Goal: Entertainment & Leisure: Consume media (video, audio)

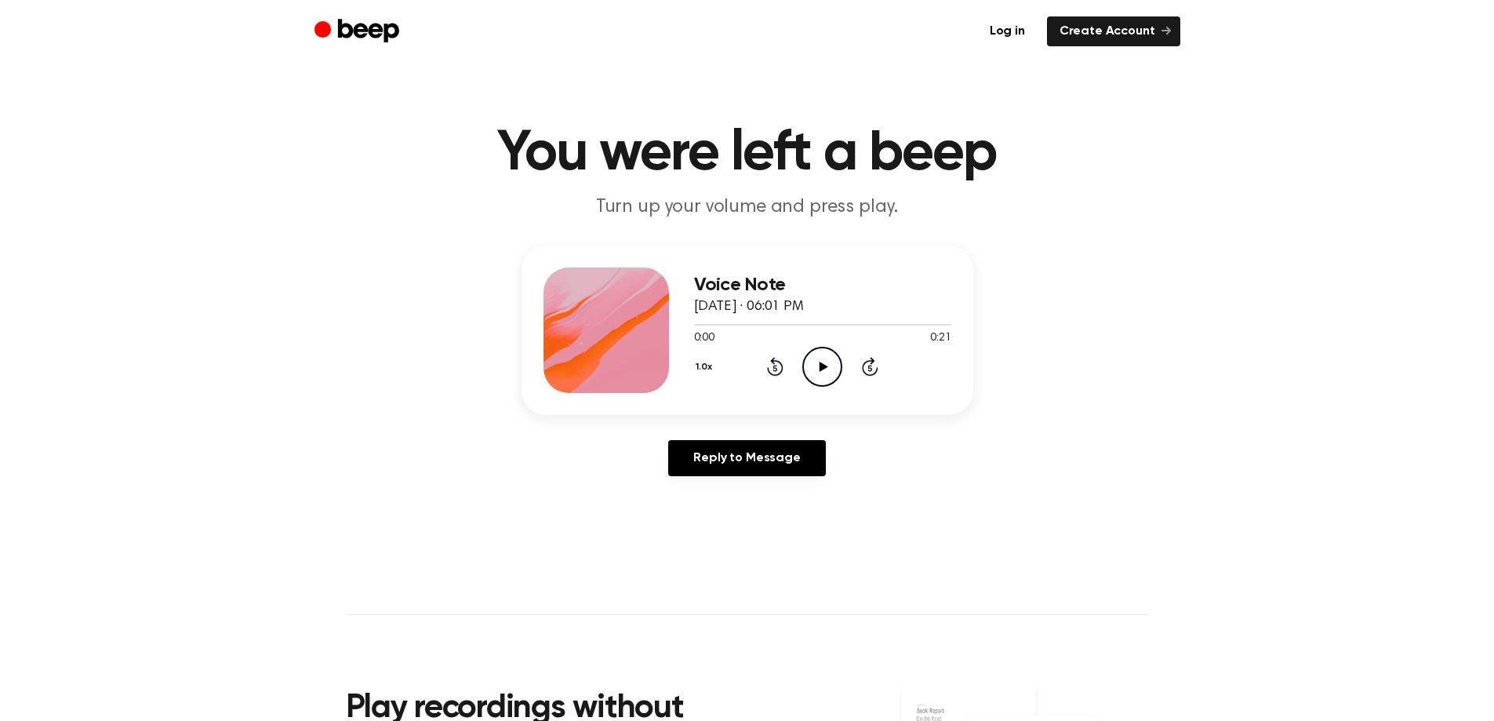
click at [817, 375] on icon "Play Audio" at bounding box center [822, 367] width 40 height 40
click at [824, 362] on icon "Play Audio" at bounding box center [822, 367] width 40 height 40
click at [828, 372] on icon "Play Audio" at bounding box center [822, 367] width 40 height 40
click at [828, 376] on icon "Pause Audio" at bounding box center [822, 367] width 40 height 40
click at [824, 322] on div at bounding box center [822, 324] width 257 height 13
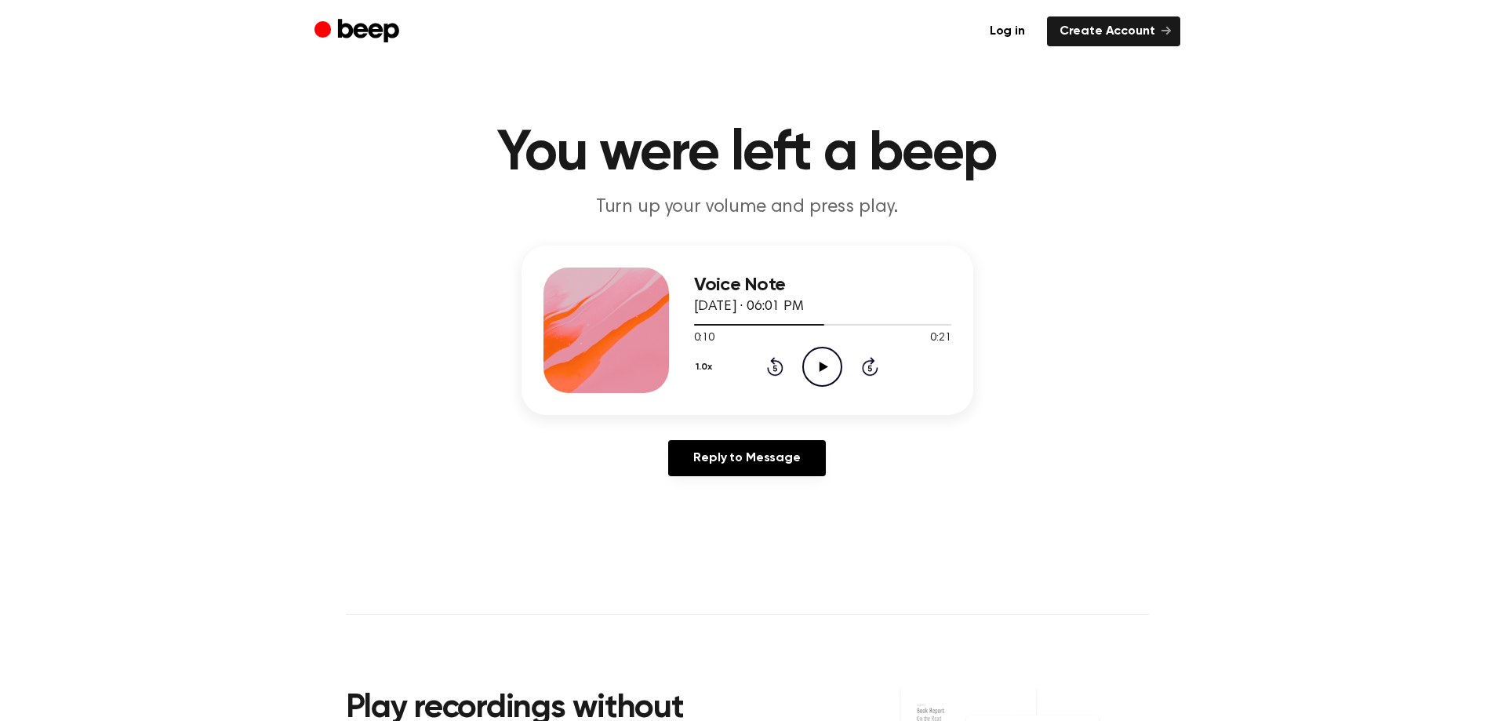
click at [817, 360] on icon "Play Audio" at bounding box center [822, 367] width 40 height 40
click at [805, 326] on div at bounding box center [822, 324] width 257 height 13
click at [816, 369] on icon "Play Audio" at bounding box center [822, 367] width 40 height 40
click at [822, 377] on icon "Pause Audio" at bounding box center [822, 367] width 40 height 40
click at [825, 370] on icon "Play Audio" at bounding box center [822, 367] width 40 height 40
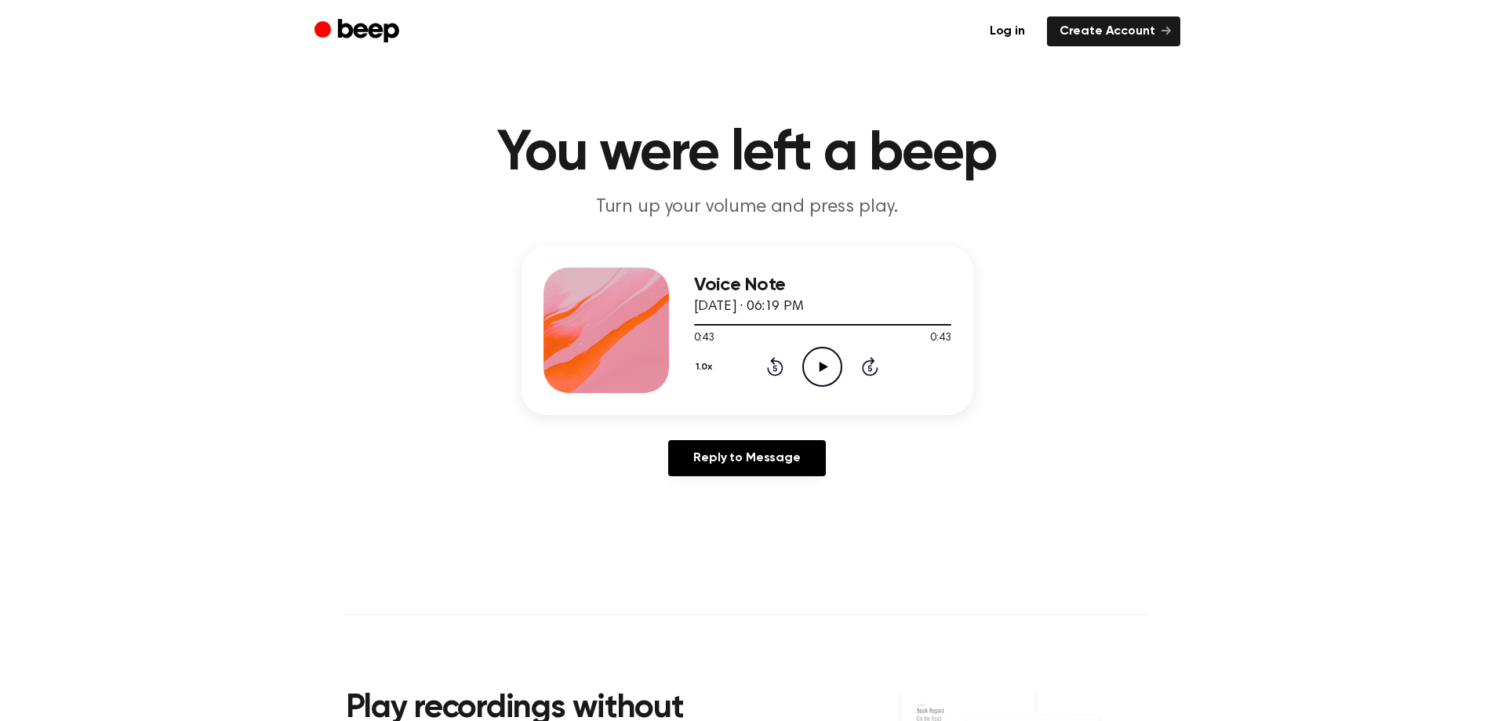
click at [828, 372] on icon "Play Audio" at bounding box center [822, 367] width 40 height 40
click at [827, 372] on icon "Play Audio" at bounding box center [822, 367] width 40 height 40
click at [791, 319] on div at bounding box center [822, 324] width 257 height 13
drag, startPoint x: 866, startPoint y: 333, endPoint x: 1013, endPoint y: 268, distance: 160.2
click at [1013, 268] on div "Voice Note June 28, 2025 · 06:19 PM 0:28 0:43 Your browser does not support the…" at bounding box center [747, 367] width 1457 height 243
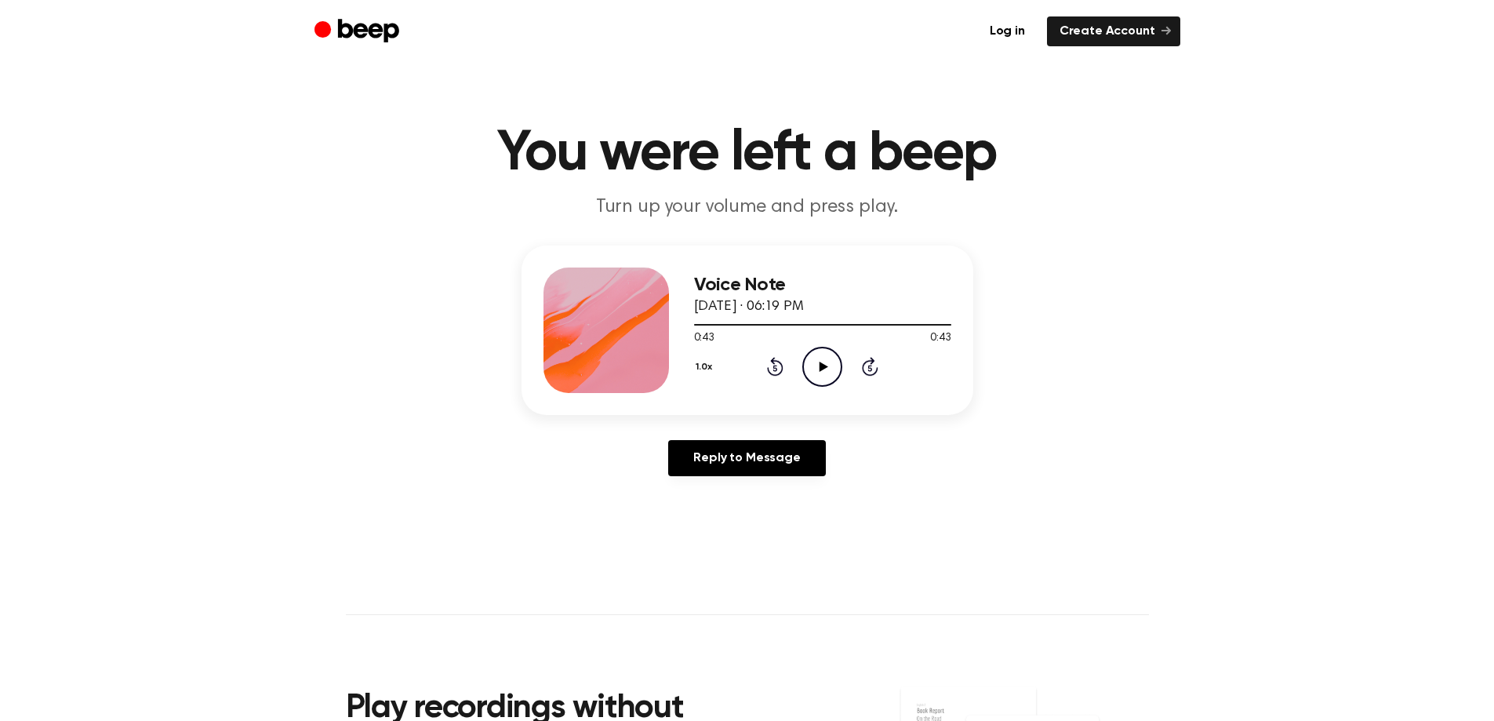
click at [820, 374] on icon "Play Audio" at bounding box center [822, 367] width 40 height 40
click at [737, 328] on div at bounding box center [822, 324] width 257 height 13
click at [814, 376] on icon "Pause Audio" at bounding box center [822, 367] width 40 height 40
click at [831, 367] on icon "Play Audio" at bounding box center [822, 367] width 40 height 40
click at [811, 361] on icon "Play Audio" at bounding box center [822, 367] width 40 height 40
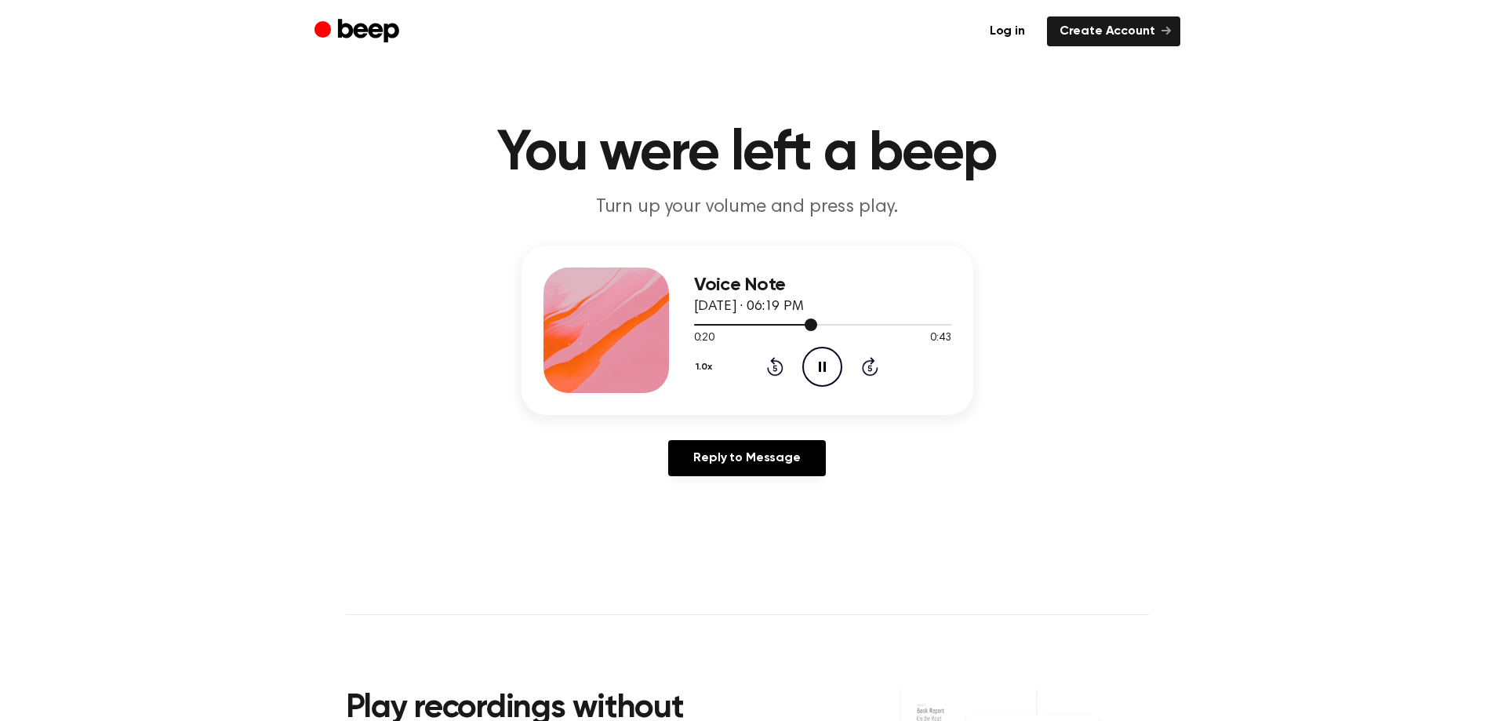
click at [759, 318] on div at bounding box center [822, 324] width 257 height 13
click at [740, 324] on div at bounding box center [730, 325] width 73 height 2
click at [809, 365] on icon "Play Audio" at bounding box center [822, 367] width 40 height 40
click at [1102, 571] on main "You were left a beep Turn up your volume and press play. Voice Note [DATE] · 06…" at bounding box center [747, 483] width 1494 height 967
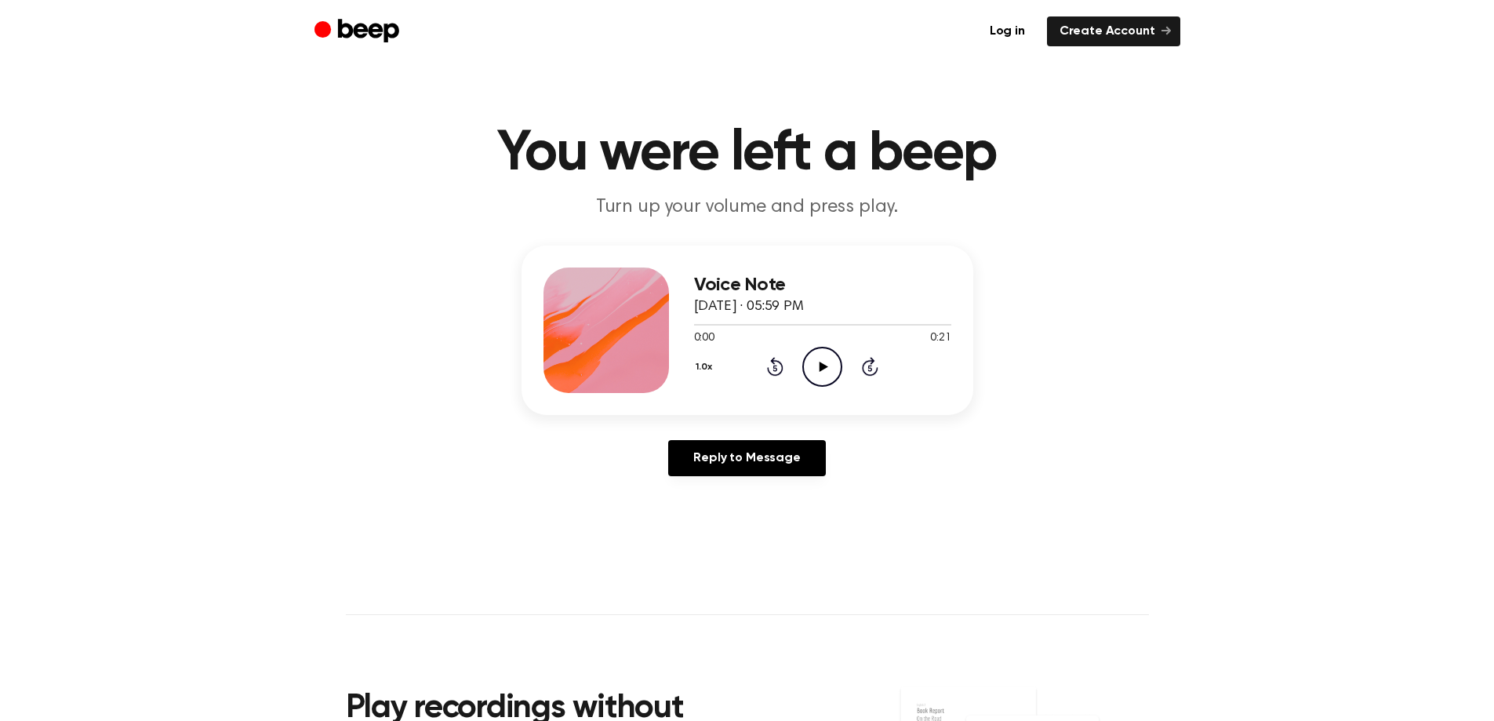
click at [839, 367] on icon "Play Audio" at bounding box center [822, 367] width 40 height 40
click at [823, 360] on icon "Play Audio" at bounding box center [822, 367] width 40 height 40
click at [813, 377] on icon "Play Audio" at bounding box center [822, 367] width 40 height 40
click at [744, 327] on div at bounding box center [822, 324] width 257 height 13
click at [713, 322] on div at bounding box center [822, 324] width 257 height 13
